Goal: Information Seeking & Learning: Check status

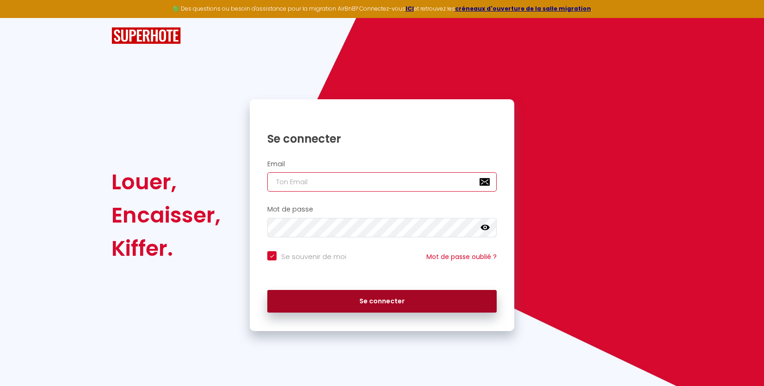
type input "[PERSON_NAME][EMAIL_ADDRESS][DOMAIN_NAME]"
click at [368, 299] on button "Se connecter" at bounding box center [381, 301] width 229 height 23
checkbox input "true"
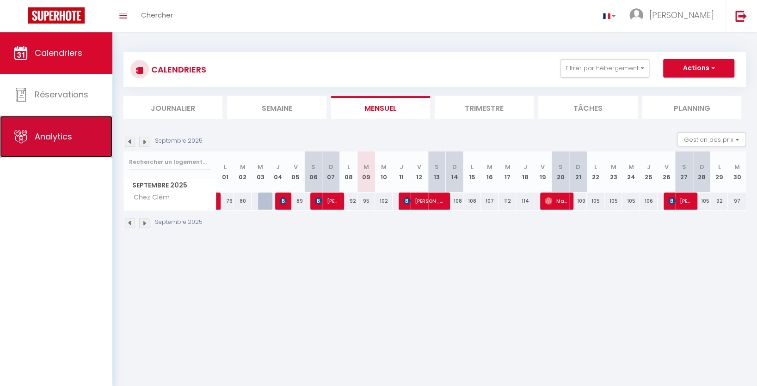
click at [77, 143] on link "Analytics" at bounding box center [56, 137] width 112 height 42
select select "2025"
select select "9"
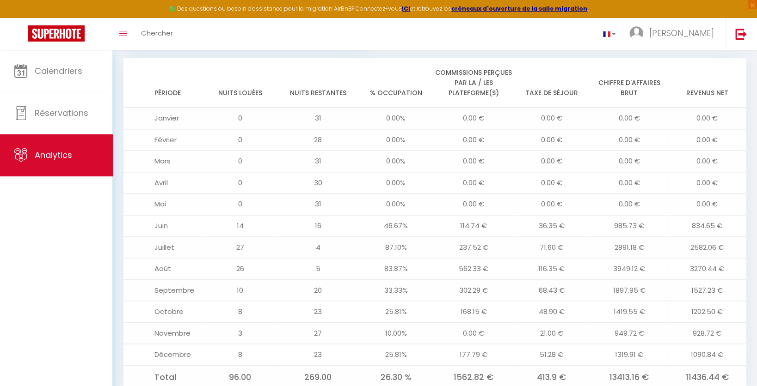
scroll to position [762, 0]
